Goal: Task Accomplishment & Management: Manage account settings

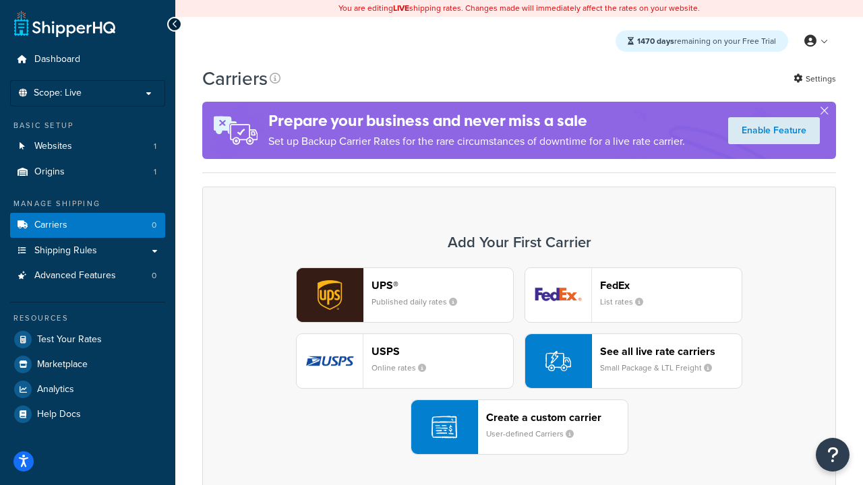
click at [519, 361] on div "UPS® Published daily rates FedEx List rates USPS Online rates See all live rate…" at bounding box center [518, 361] width 605 height 187
click at [670, 285] on header "FedEx" at bounding box center [671, 285] width 142 height 13
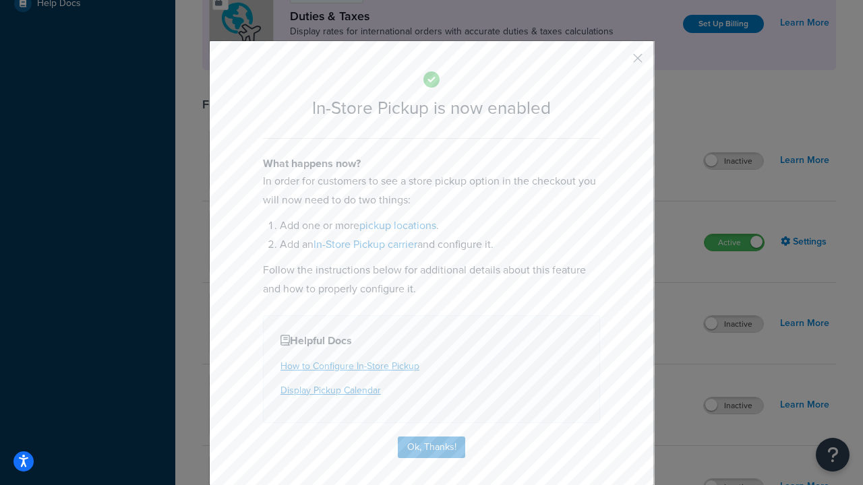
click at [617, 63] on button "button" at bounding box center [617, 62] width 3 height 3
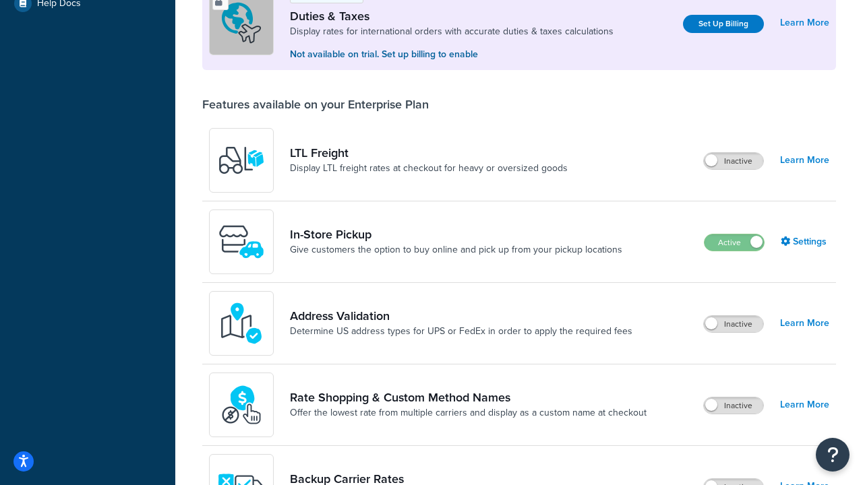
scroll to position [411, 0]
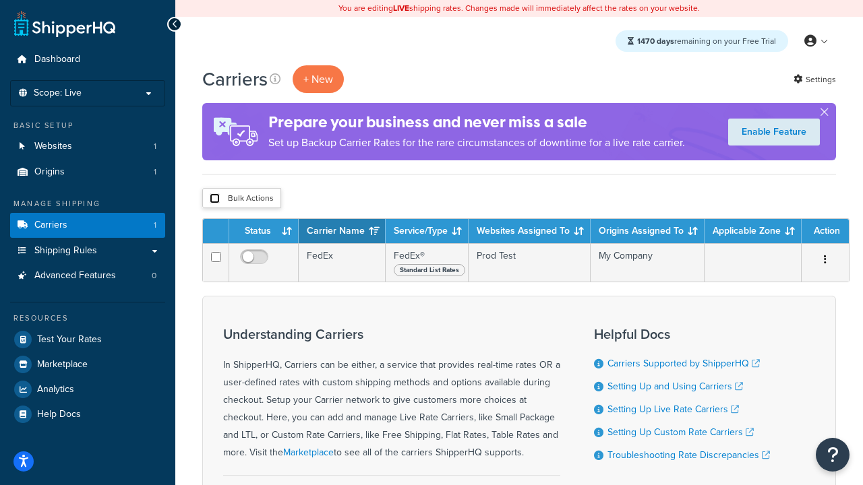
click at [214, 199] on input "checkbox" at bounding box center [215, 198] width 10 height 10
checkbox input "true"
click at [0, 0] on button "Delete" at bounding box center [0, 0] width 0 height 0
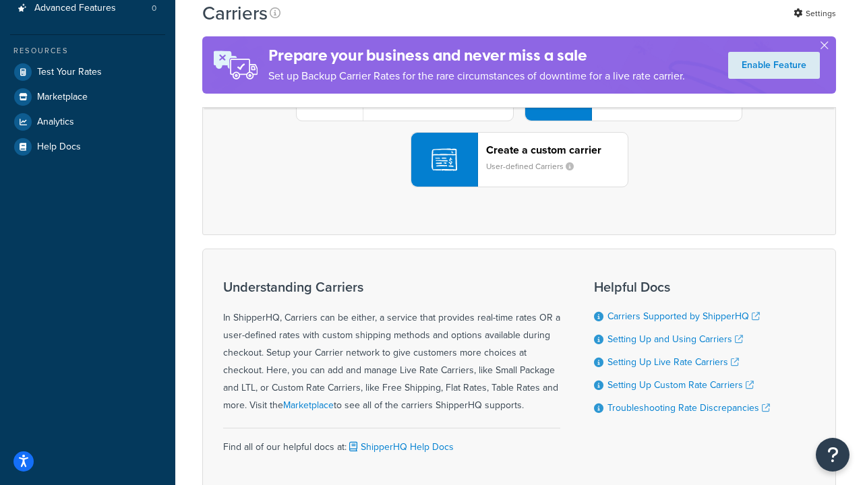
click at [519, 187] on div "UPS® Published daily rates FedEx List rates USPS Online rates See all live rate…" at bounding box center [518, 93] width 605 height 187
click at [670, 24] on header "FedEx" at bounding box center [671, 17] width 142 height 13
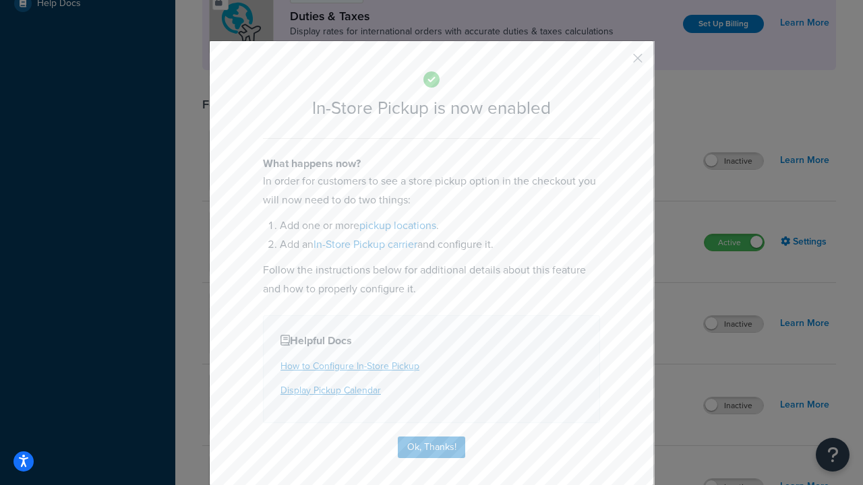
click at [617, 63] on button "button" at bounding box center [617, 62] width 3 height 3
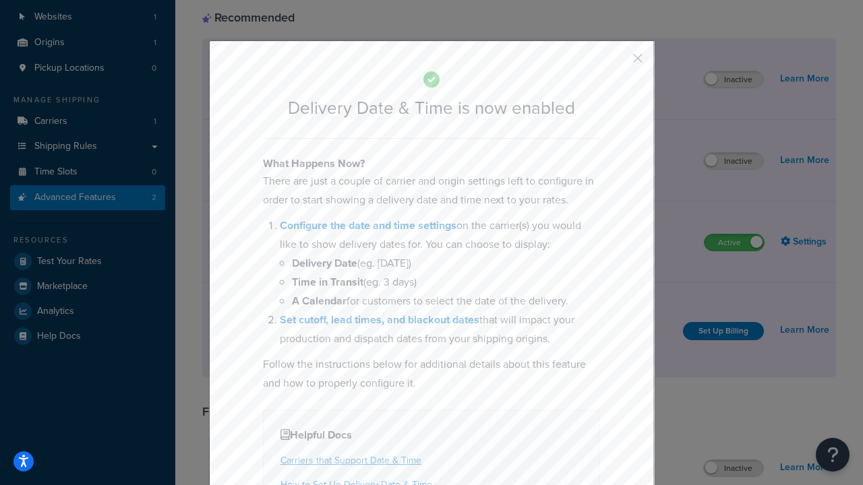
click at [617, 63] on button "button" at bounding box center [617, 62] width 3 height 3
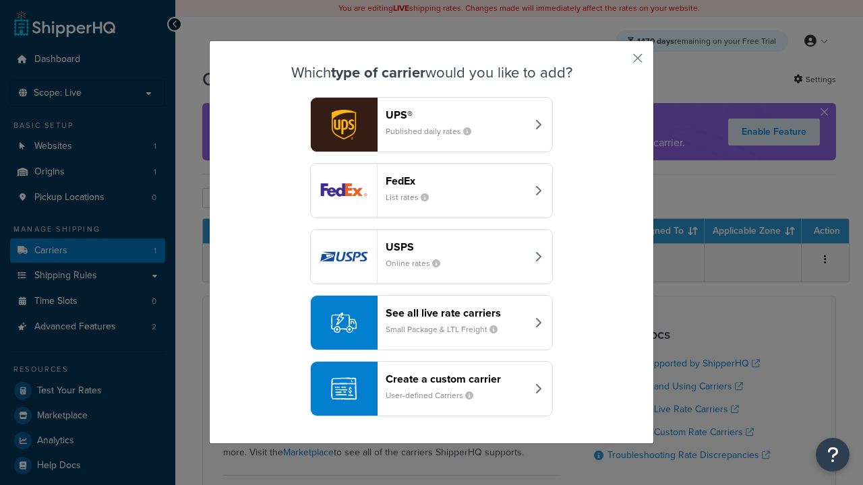
click at [431, 389] on div "Create a custom carrier User-defined Carriers" at bounding box center [455, 389] width 141 height 32
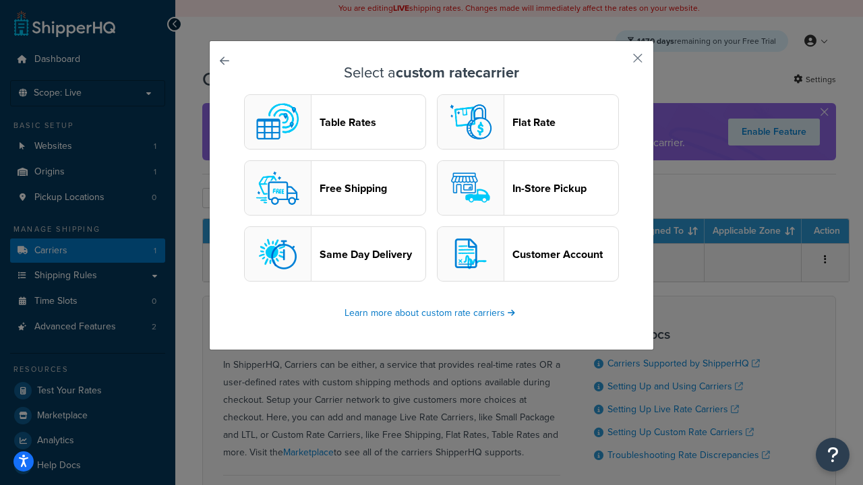
click at [528, 188] on header "In-Store Pickup" at bounding box center [565, 188] width 106 height 13
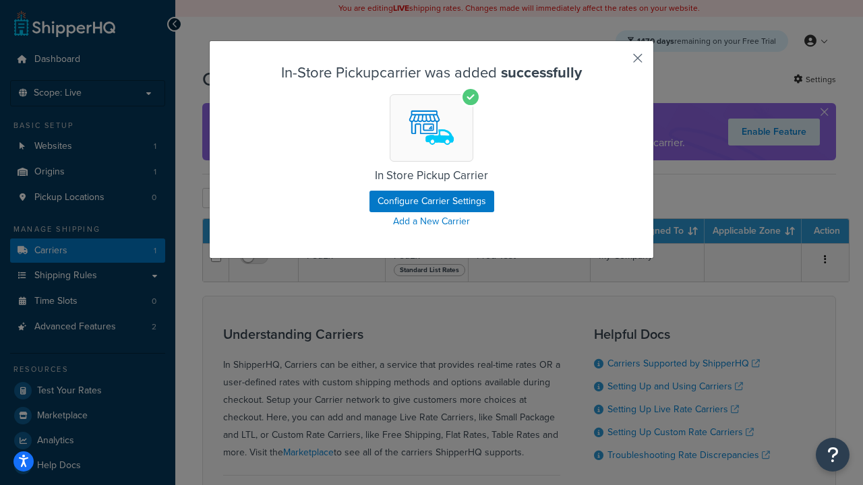
click at [617, 63] on button "button" at bounding box center [617, 62] width 3 height 3
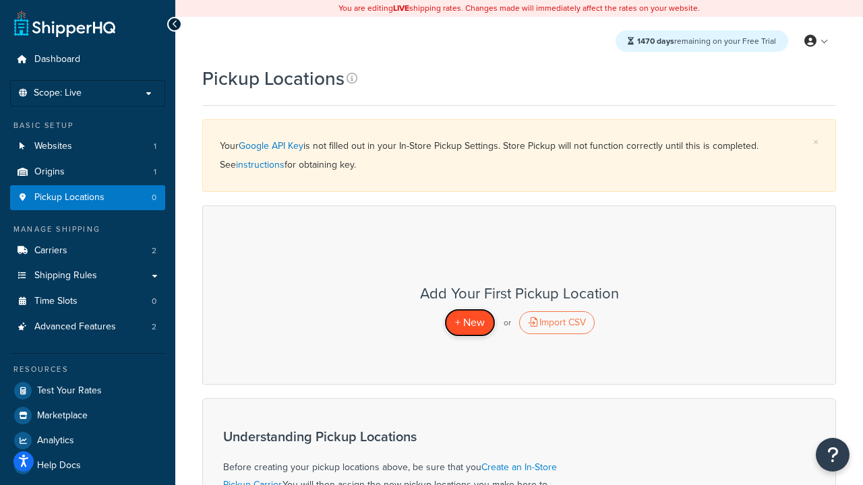
click at [469, 322] on span "+ New" at bounding box center [470, 322] width 30 height 15
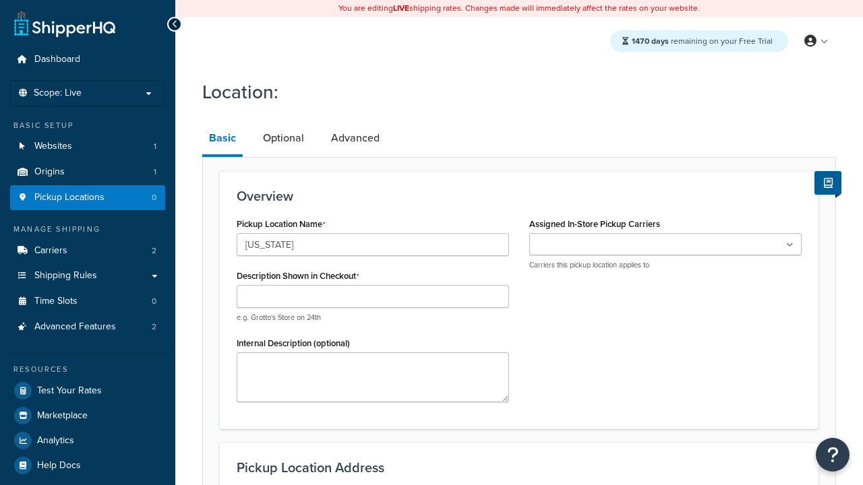
type input "[US_STATE]"
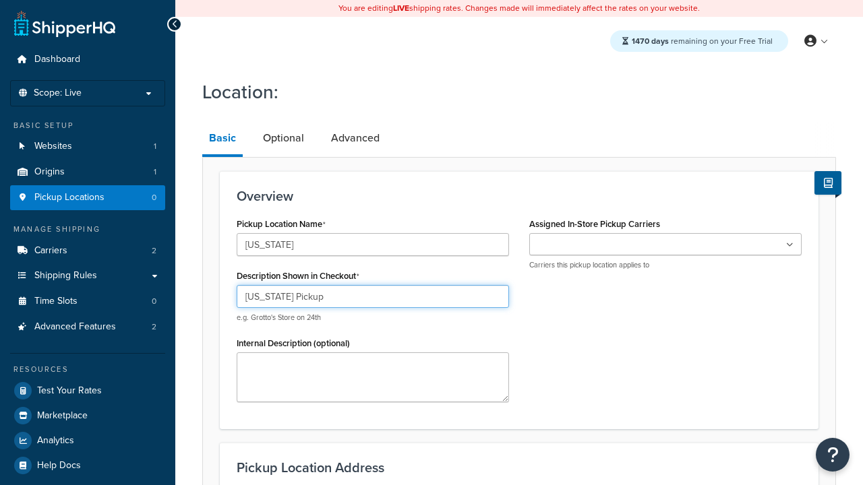
type input "California Pickup"
click at [665, 245] on ul at bounding box center [665, 244] width 272 height 22
type input "3385 Michelson Drive"
type input "Suite B"
type input "Irvine"
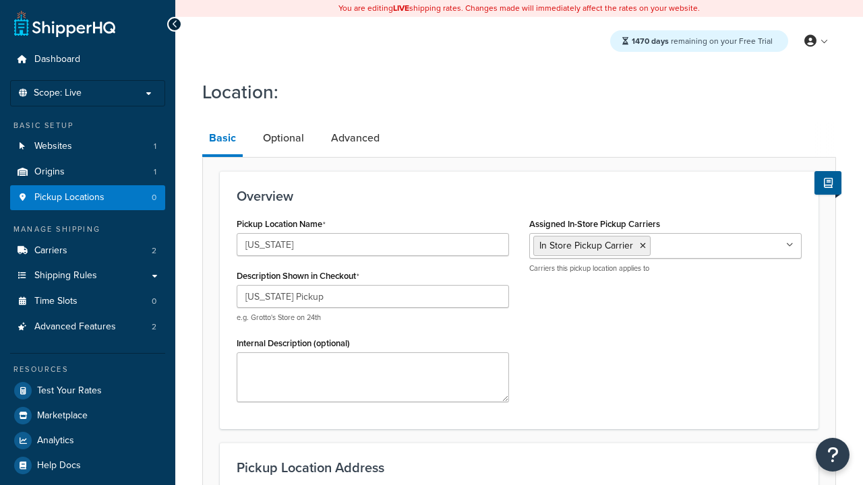
select select "5"
type input "Irvine"
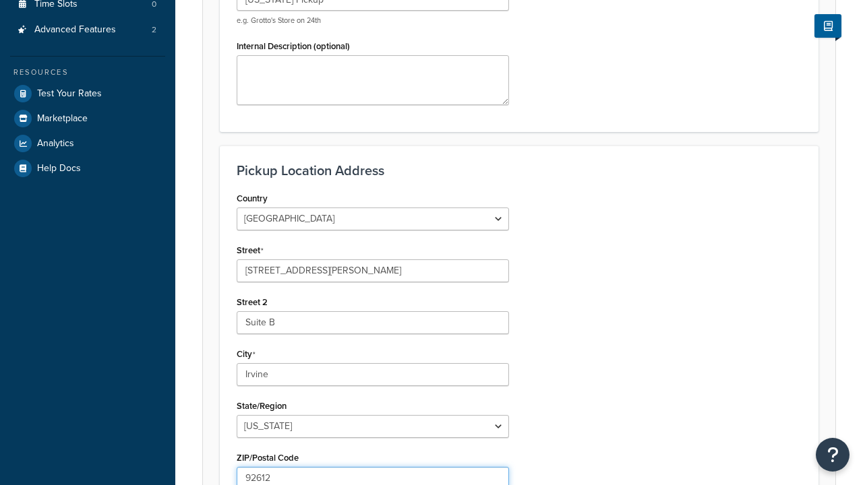
type input "92612"
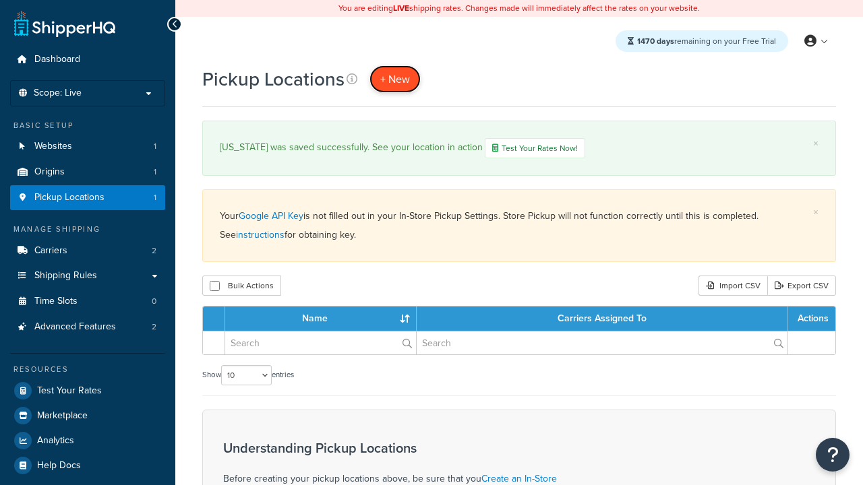
click at [395, 79] on span "+ New" at bounding box center [395, 78] width 30 height 15
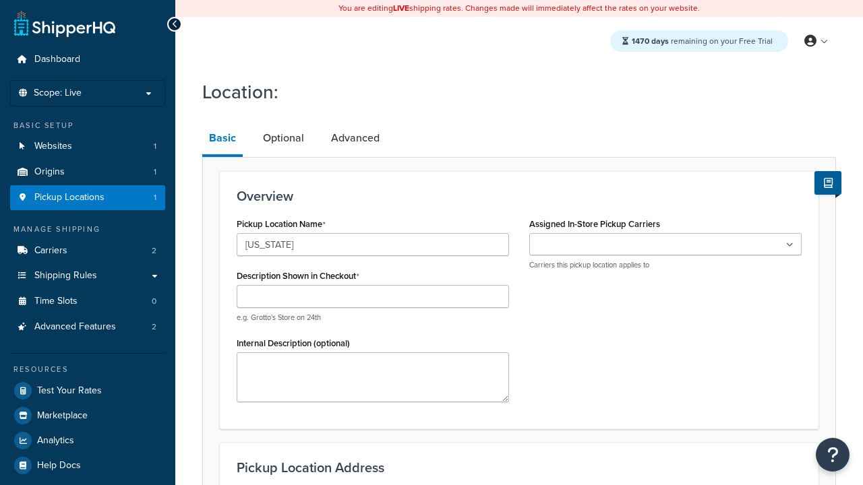
type input "[US_STATE]"
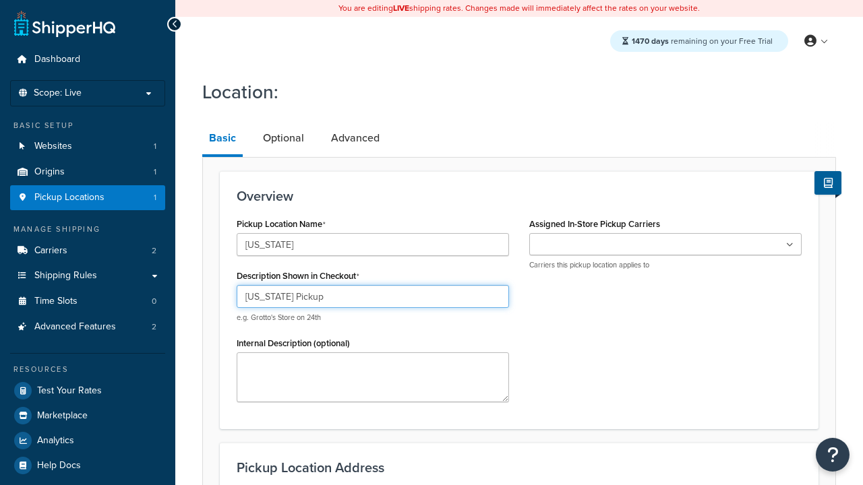
type input "[US_STATE] Pickup"
click at [665, 245] on ul at bounding box center [665, 244] width 272 height 22
type input "[STREET_ADDRESS]"
type input "Suite A"
type input "Georgetown"
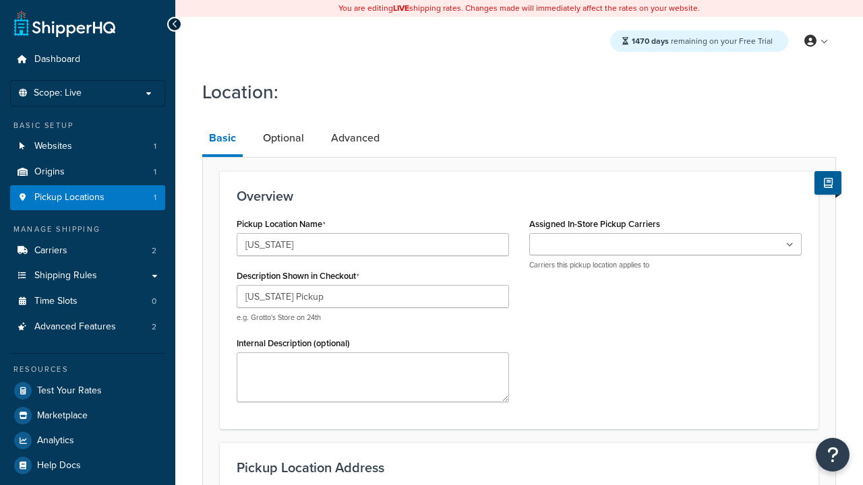
select select "43"
type input "Georgetown"
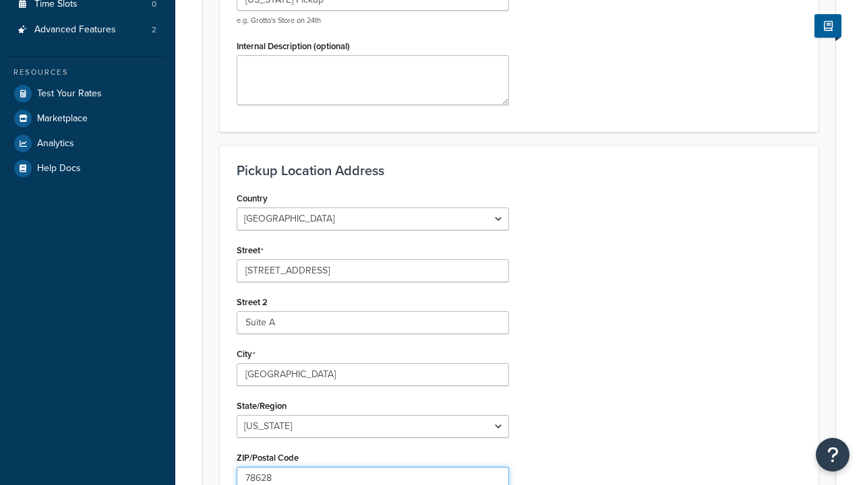
type input "78628"
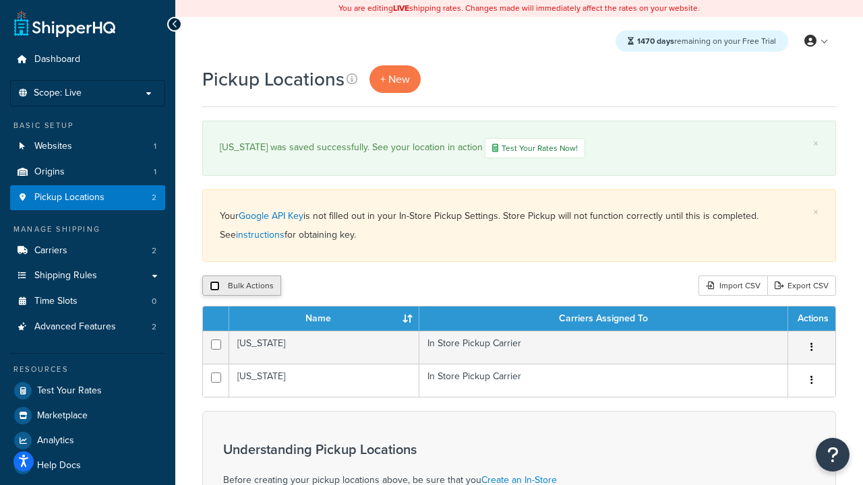
click at [214, 287] on input "checkbox" at bounding box center [215, 286] width 10 height 10
checkbox input "true"
click at [309, 287] on button "Duplicate" at bounding box center [308, 286] width 57 height 20
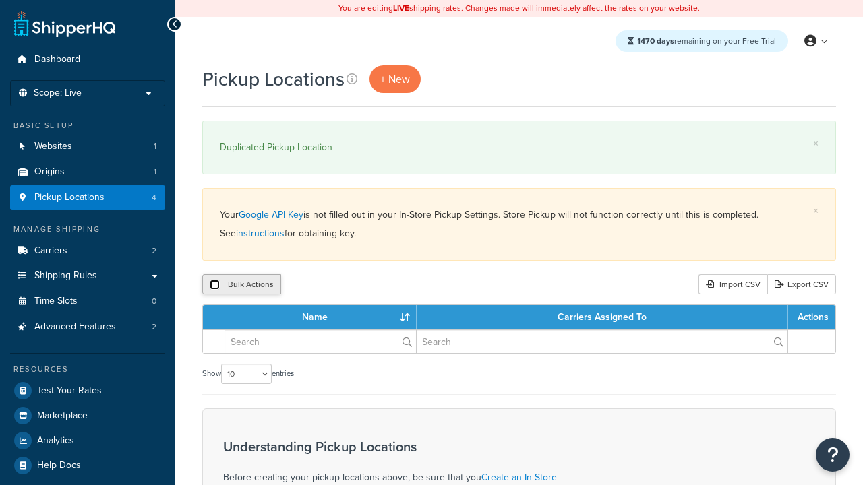
click at [214, 285] on input "checkbox" at bounding box center [215, 285] width 10 height 10
checkbox input "true"
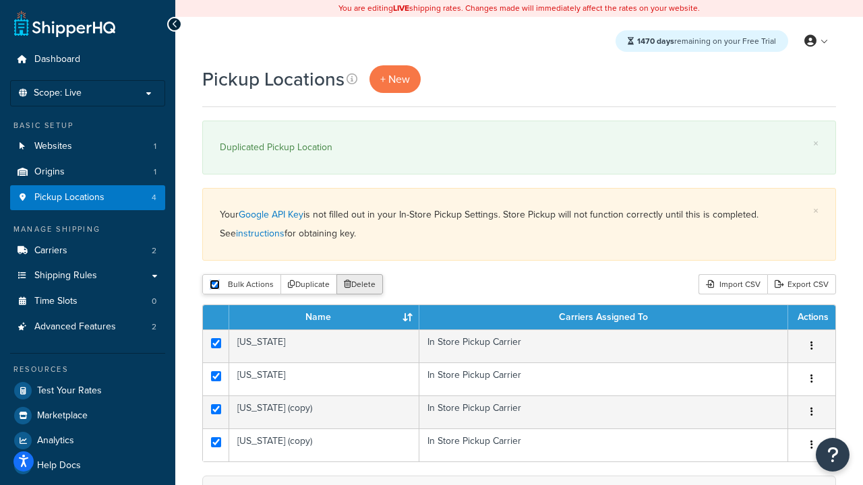
click at [363, 285] on button "Delete" at bounding box center [359, 284] width 46 height 20
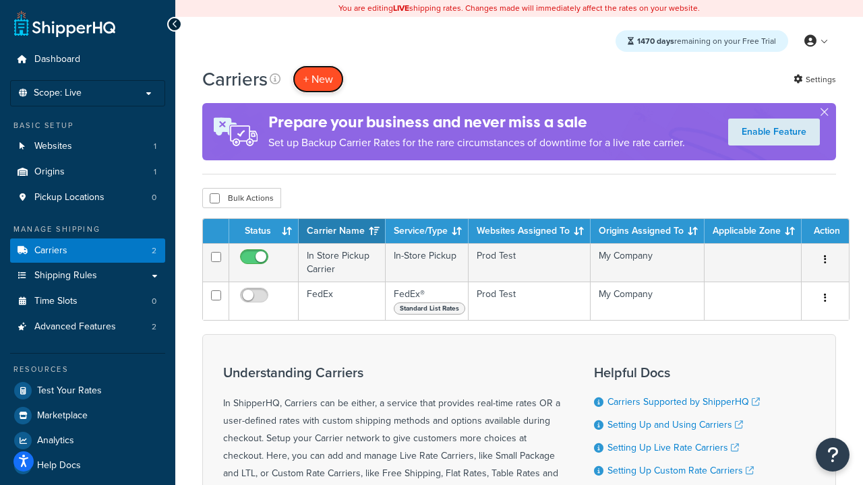
click at [318, 79] on button "+ New" at bounding box center [317, 79] width 51 height 28
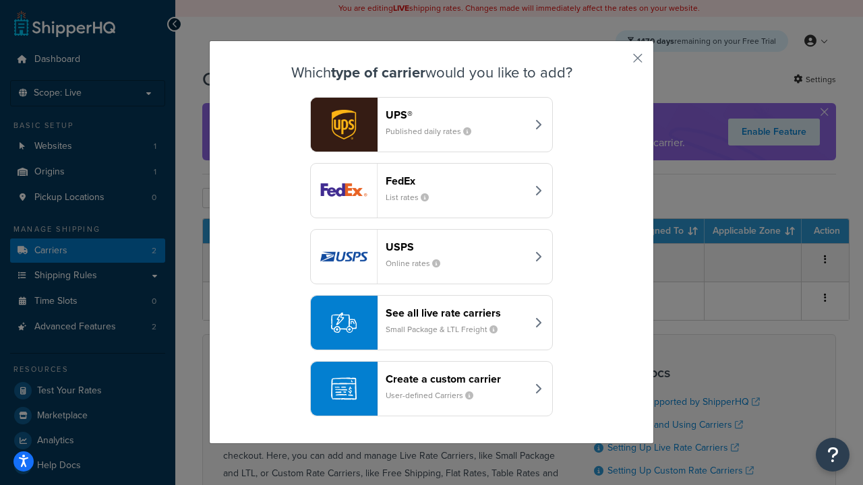
click at [431, 389] on div "Create a custom carrier User-defined Carriers" at bounding box center [455, 389] width 141 height 32
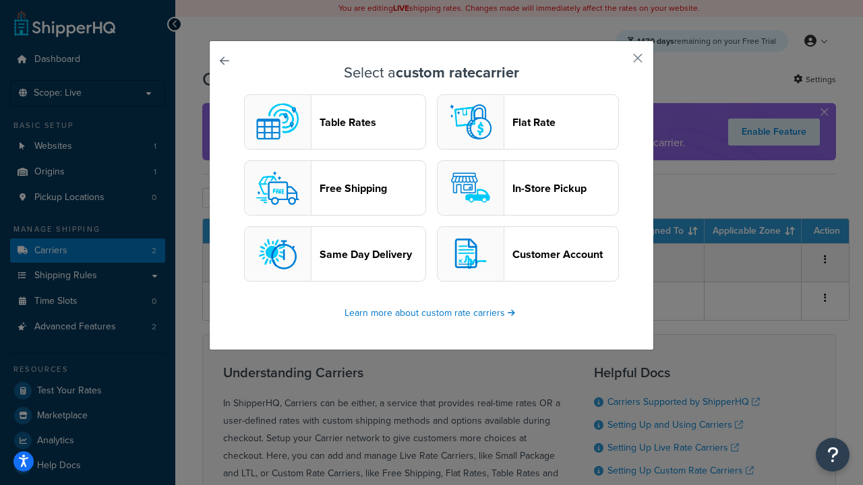
click at [528, 122] on header "Flat Rate" at bounding box center [565, 122] width 106 height 13
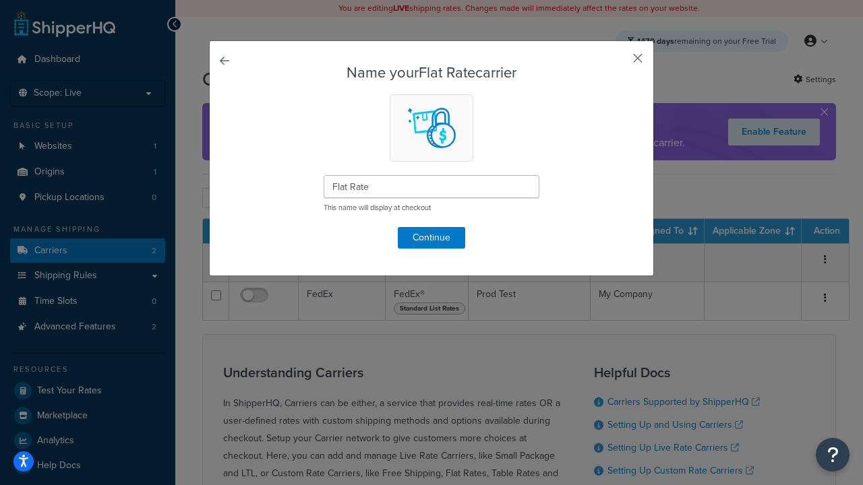
click at [617, 63] on button "button" at bounding box center [617, 62] width 3 height 3
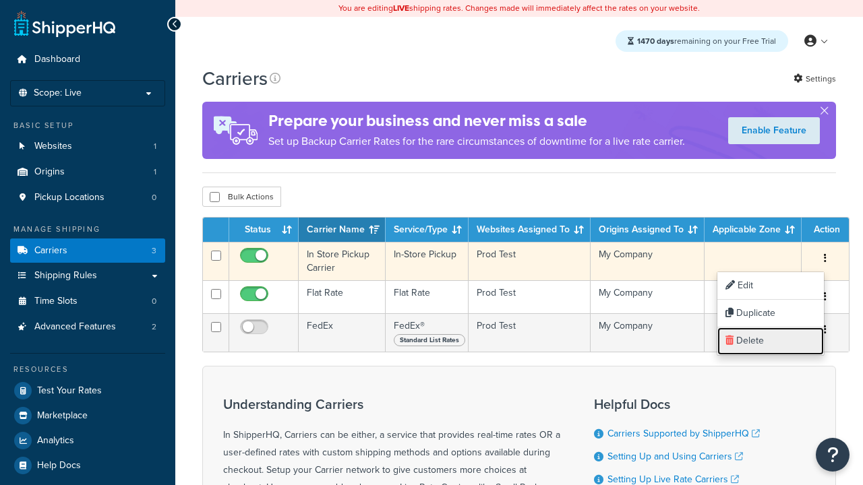
click at [770, 341] on link "Delete" at bounding box center [770, 341] width 106 height 28
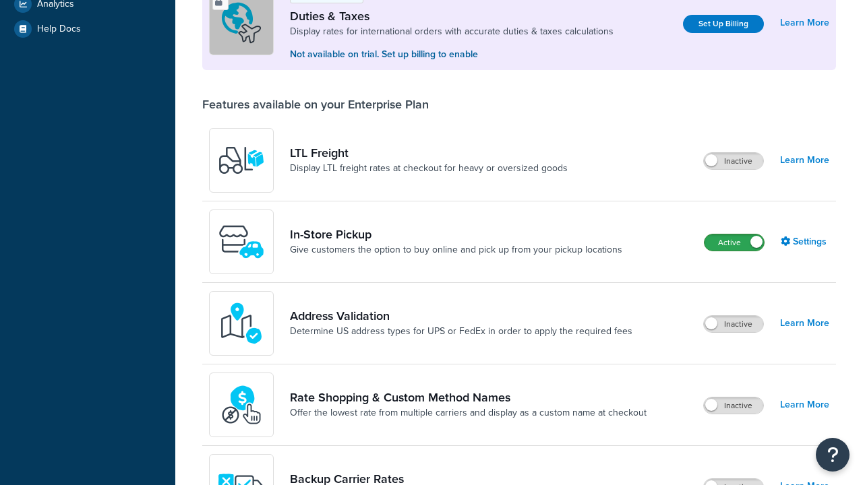
scroll to position [411, 0]
